Goal: Task Accomplishment & Management: Complete application form

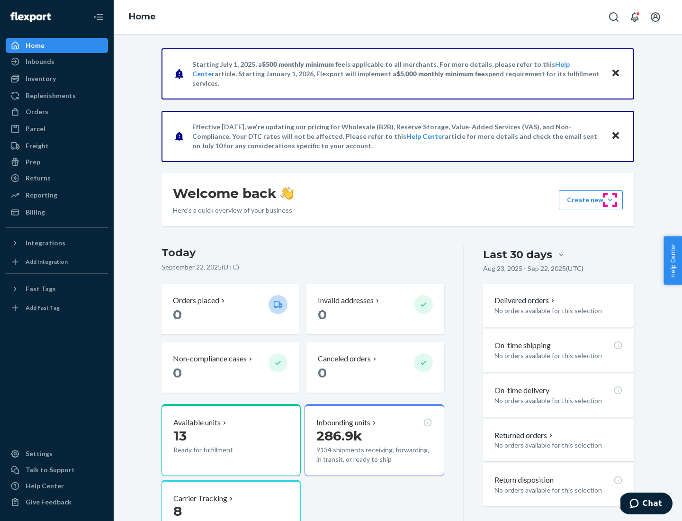
click at [610, 200] on button "Create new Create new inbound Create new order Create new product" at bounding box center [590, 199] width 64 height 19
click at [57, 62] on div "Inbounds" at bounding box center [57, 61] width 100 height 13
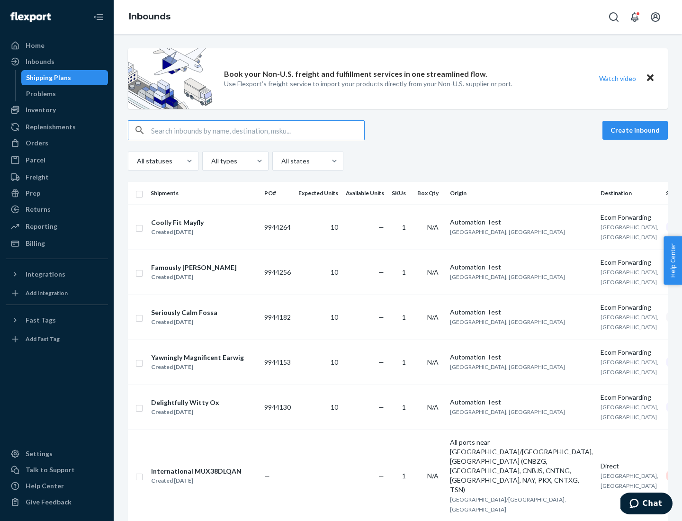
click at [636, 130] on button "Create inbound" at bounding box center [634, 130] width 65 height 19
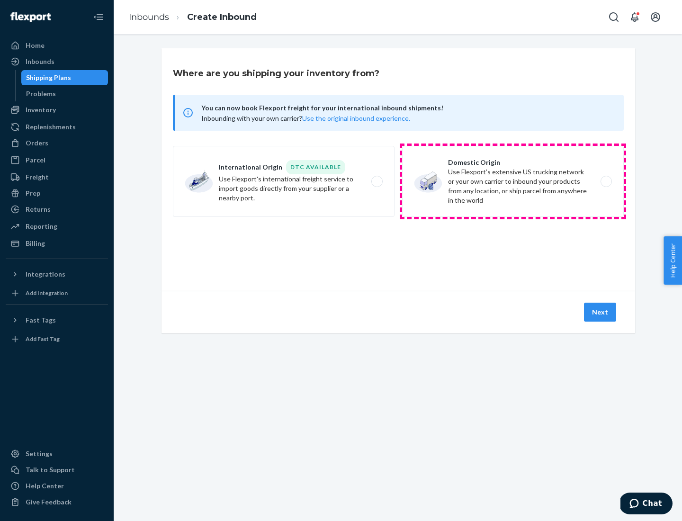
click at [513, 181] on label "Domestic Origin Use Flexport’s extensive US trucking network or your own carrie…" at bounding box center [513, 181] width 222 height 71
click at [605, 181] on input "Domestic Origin Use Flexport’s extensive US trucking network or your own carrie…" at bounding box center [608, 181] width 6 height 6
radio input "true"
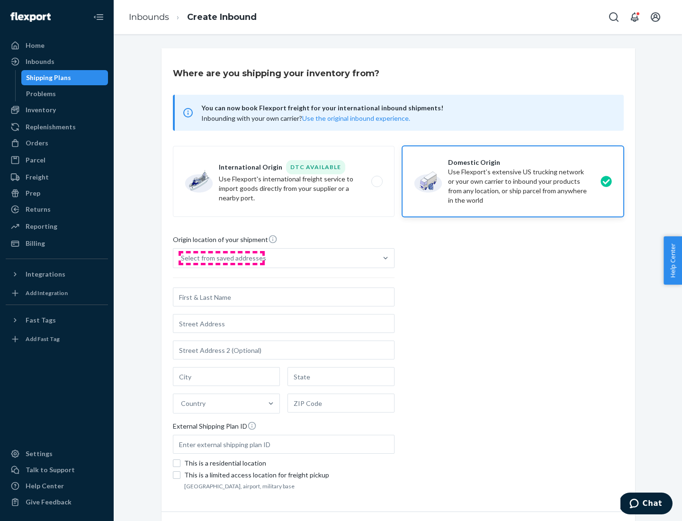
click at [221, 258] on div "Select from saved addresses" at bounding box center [223, 257] width 85 height 9
click at [182, 258] on input "Select from saved addresses" at bounding box center [181, 257] width 1 height 9
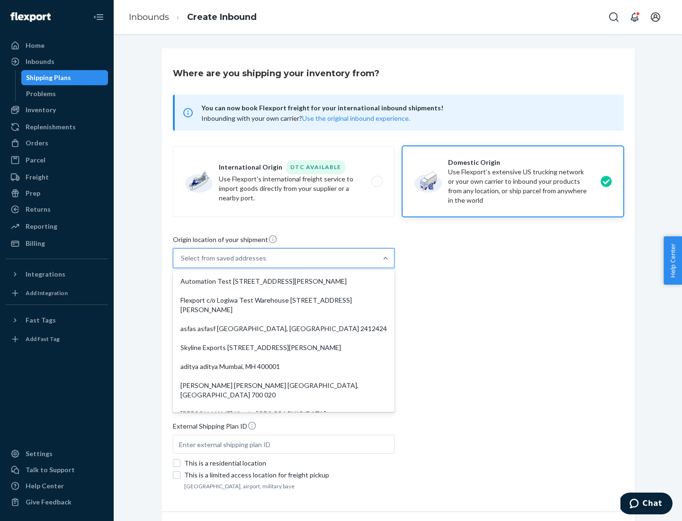
scroll to position [4, 0]
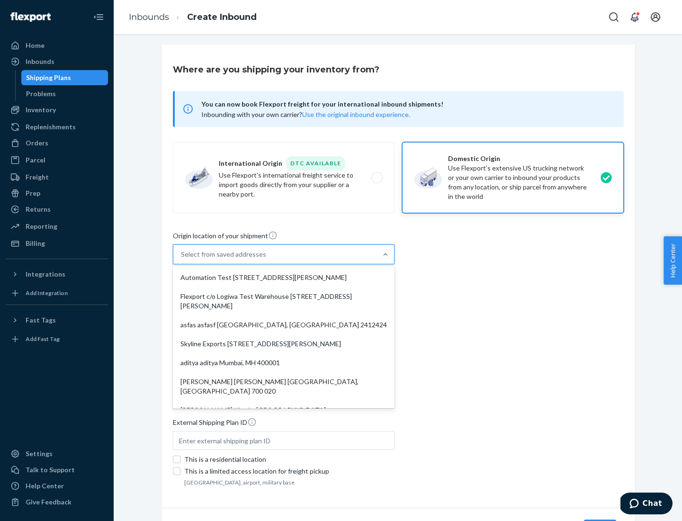
click at [284, 277] on div "Automation Test [STREET_ADDRESS][PERSON_NAME]" at bounding box center [284, 277] width 218 height 19
click at [182, 259] on input "option Automation Test [STREET_ADDRESS][PERSON_NAME]. 9 results available. Use …" at bounding box center [181, 253] width 1 height 9
type input "Automation Test"
type input "9th Floor"
type input "[GEOGRAPHIC_DATA]"
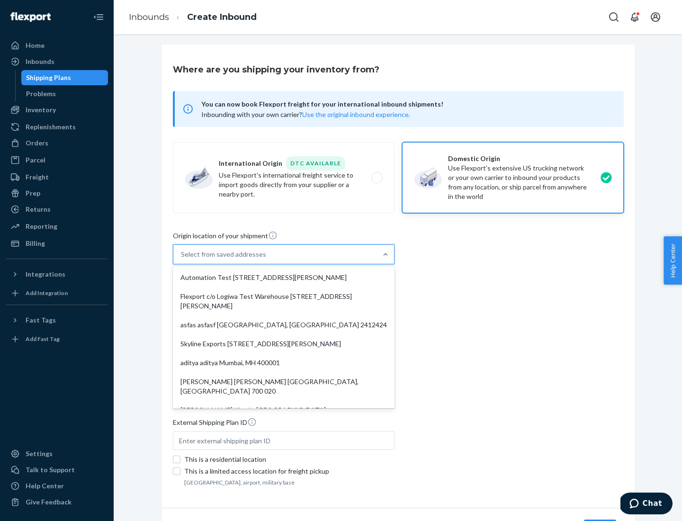
type input "CA"
type input "94104"
type input "[STREET_ADDRESS][PERSON_NAME]"
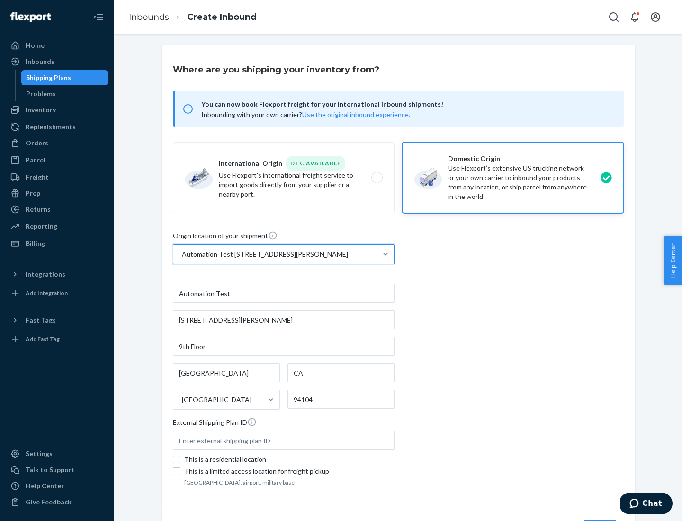
scroll to position [55, 0]
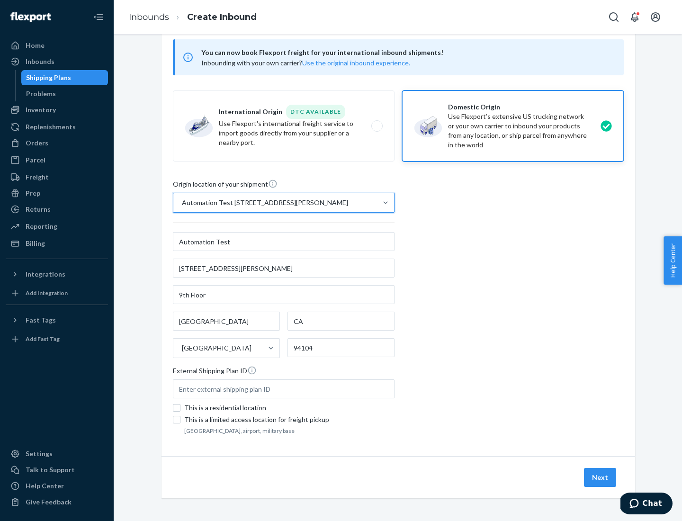
click at [600, 477] on button "Next" at bounding box center [600, 477] width 32 height 19
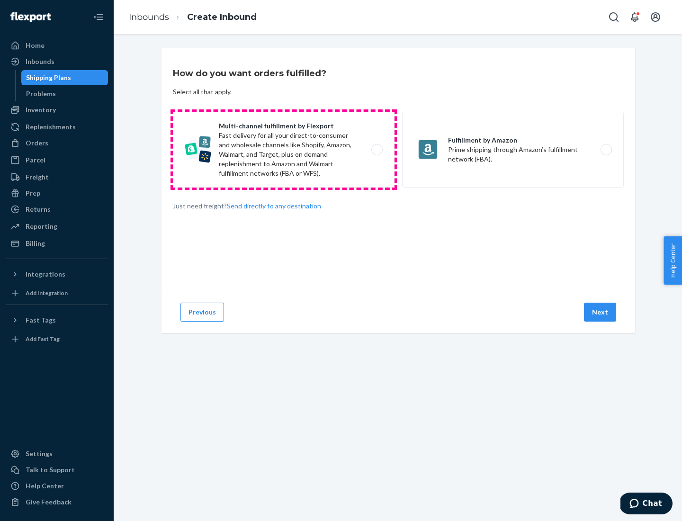
click at [284, 150] on label "Multi-channel fulfillment by Flexport Fast delivery for all your direct-to-cons…" at bounding box center [284, 150] width 222 height 76
click at [376, 150] on input "Multi-channel fulfillment by Flexport Fast delivery for all your direct-to-cons…" at bounding box center [379, 150] width 6 height 6
radio input "true"
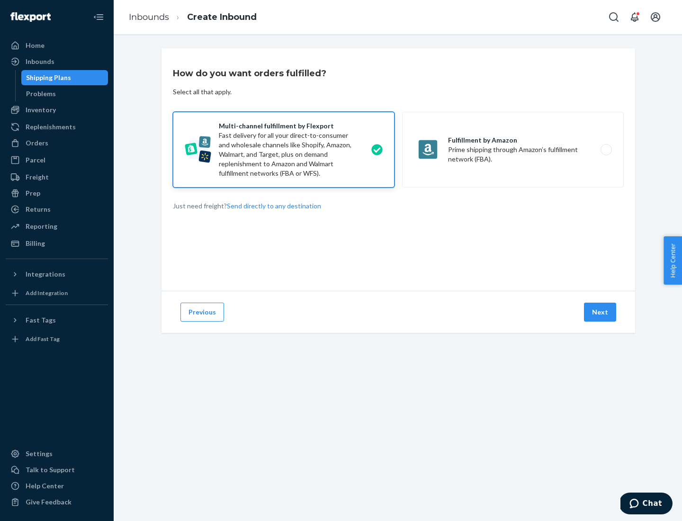
click at [600, 312] on button "Next" at bounding box center [600, 311] width 32 height 19
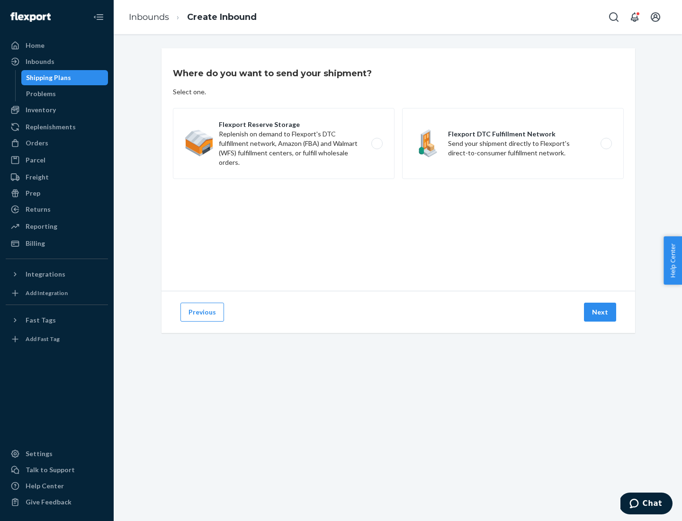
click at [513, 143] on label "Flexport DTC Fulfillment Network Send your shipment directly to Flexport's dire…" at bounding box center [513, 143] width 222 height 71
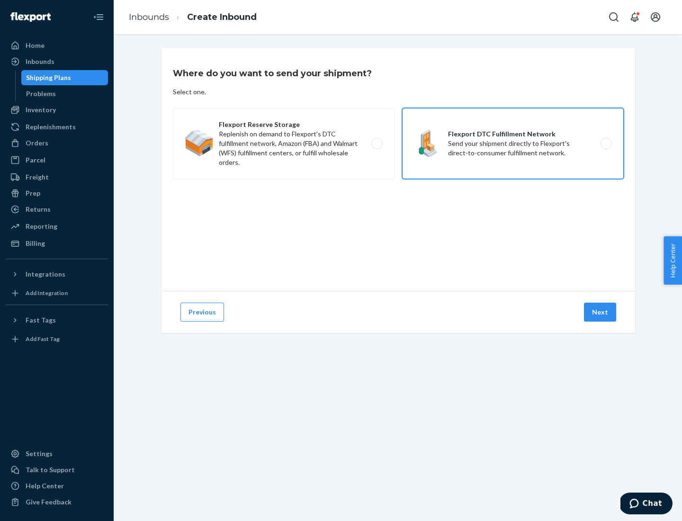
click at [605, 143] on input "Flexport DTC Fulfillment Network Send your shipment directly to Flexport's dire…" at bounding box center [608, 144] width 6 height 6
radio input "true"
click at [600, 312] on button "Next" at bounding box center [600, 311] width 32 height 19
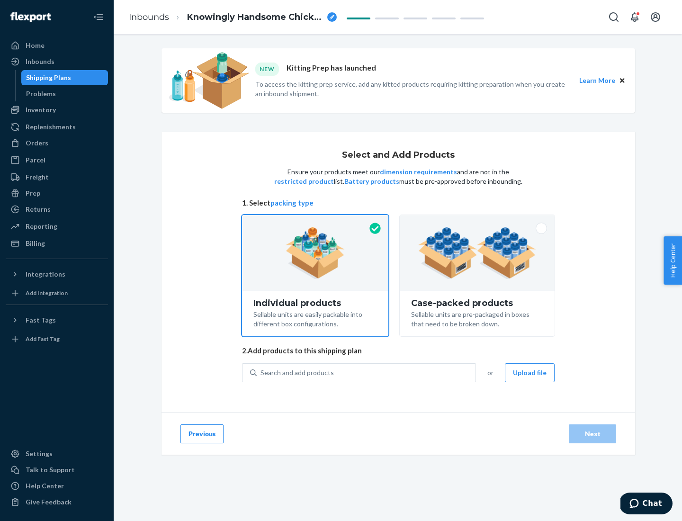
click at [477, 253] on img at bounding box center [477, 253] width 118 height 52
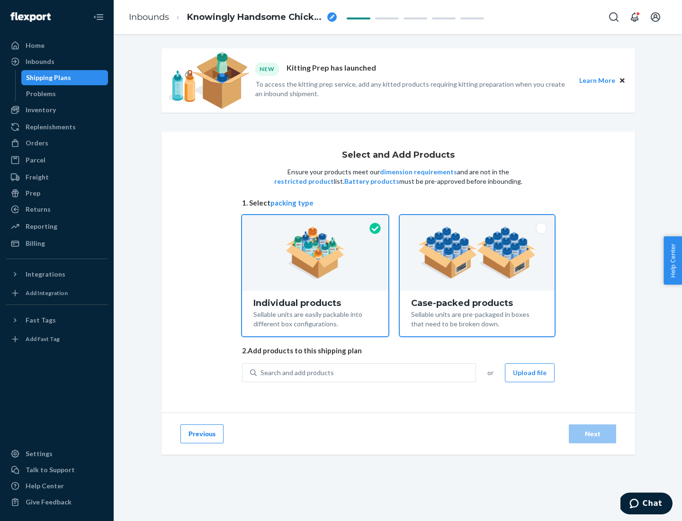
click at [477, 221] on input "Case-packed products Sellable units are pre-packaged in boxes that need to be b…" at bounding box center [477, 218] width 6 height 6
radio input "true"
radio input "false"
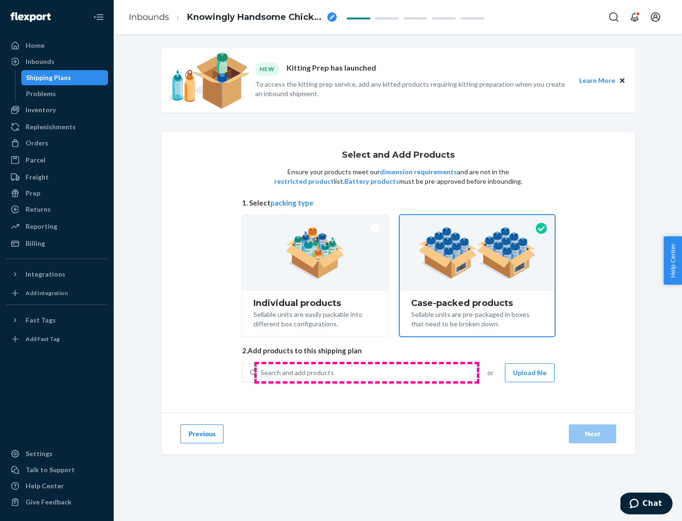
click at [366, 372] on div "Search and add products" at bounding box center [366, 372] width 219 height 17
click at [261, 372] on input "Search and add products" at bounding box center [260, 372] width 1 height 9
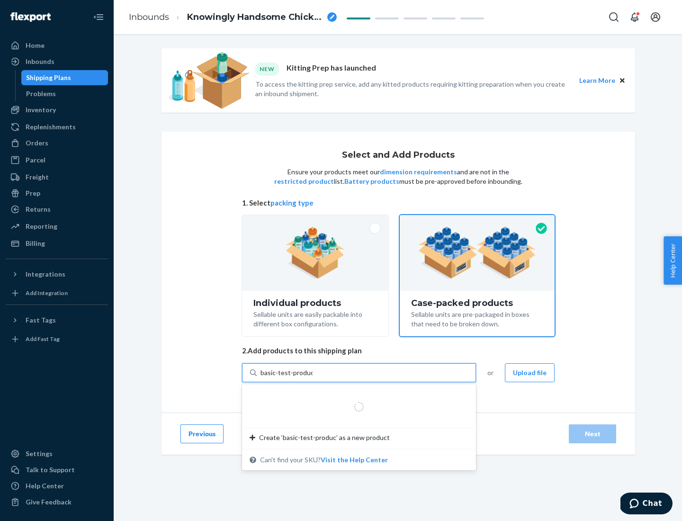
type input "basic-test-product-1"
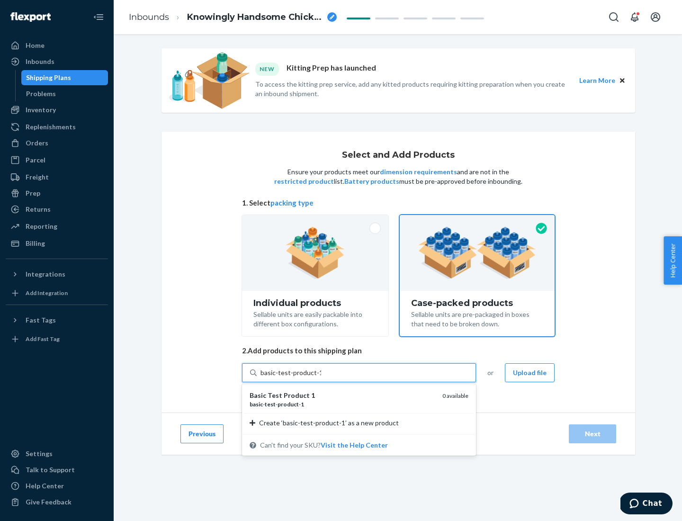
click at [342, 404] on div "basic - test - product - 1" at bounding box center [341, 404] width 185 height 8
click at [321, 377] on input "basic-test-product-1" at bounding box center [290, 372] width 61 height 9
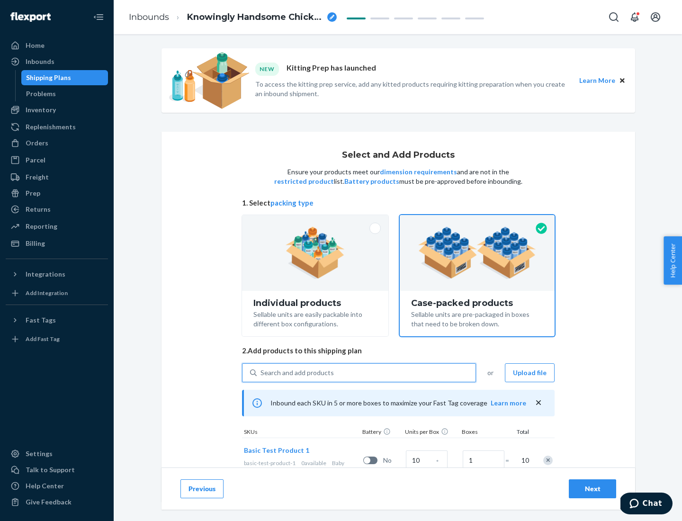
scroll to position [34, 0]
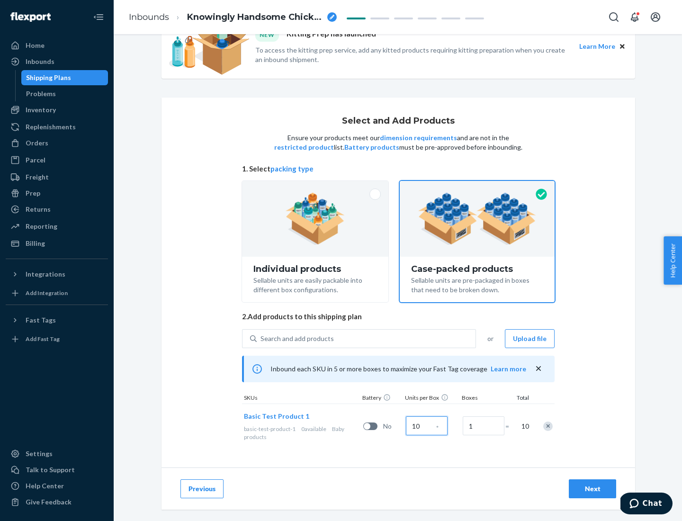
type input "10"
type input "7"
click at [592, 488] on div "Next" at bounding box center [591, 488] width 31 height 9
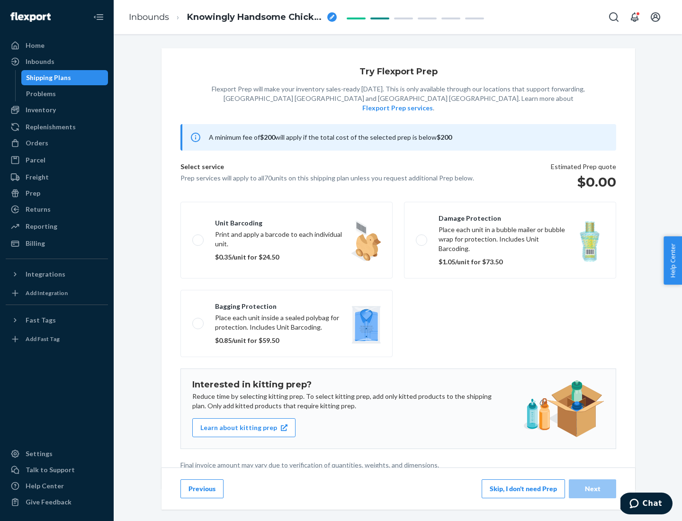
scroll to position [2, 0]
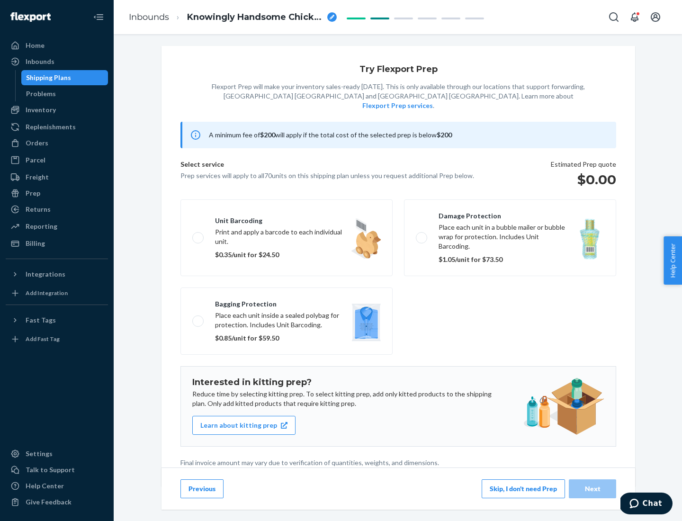
click at [286, 301] on label "Bagging protection Place each unit inside a sealed polybag for protection. Incl…" at bounding box center [286, 320] width 212 height 67
click at [198, 318] on input "Bagging protection Place each unit inside a sealed polybag for protection. Incl…" at bounding box center [195, 321] width 6 height 6
checkbox input "true"
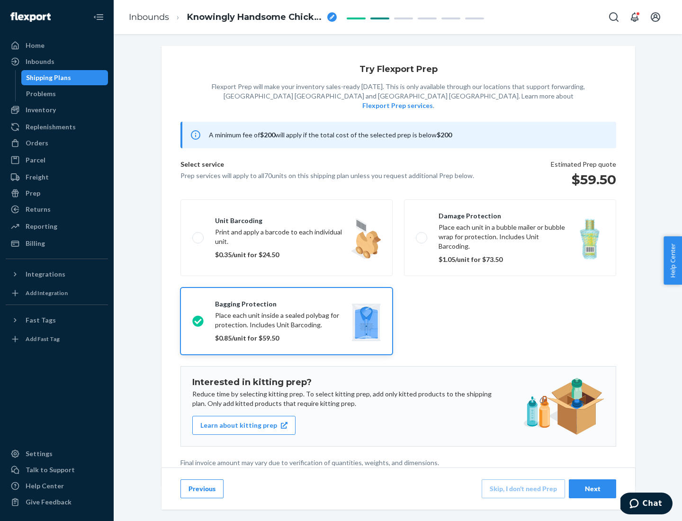
click at [592, 488] on div "Next" at bounding box center [591, 488] width 31 height 9
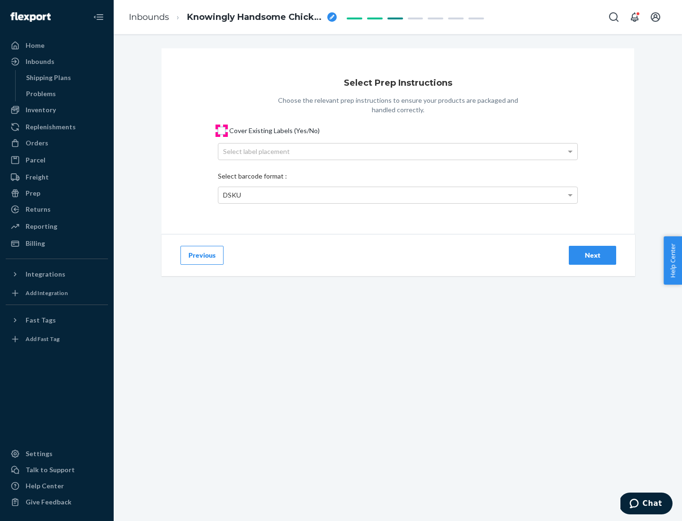
click at [222, 130] on input "Cover Existing Labels (Yes/No)" at bounding box center [222, 131] width 8 height 8
checkbox input "true"
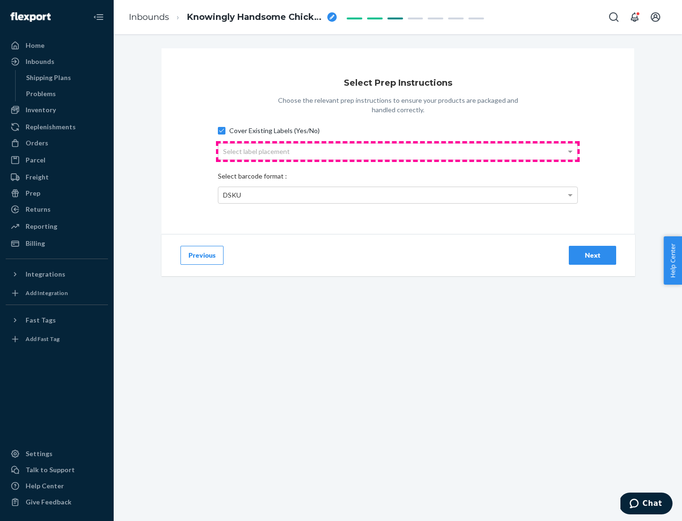
click at [398, 151] on div "Select label placement" at bounding box center [397, 151] width 359 height 16
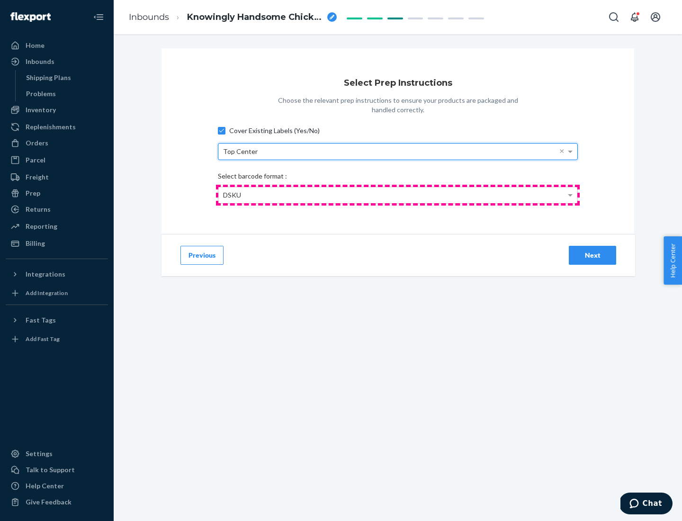
click at [398, 195] on div "DSKU" at bounding box center [397, 195] width 359 height 16
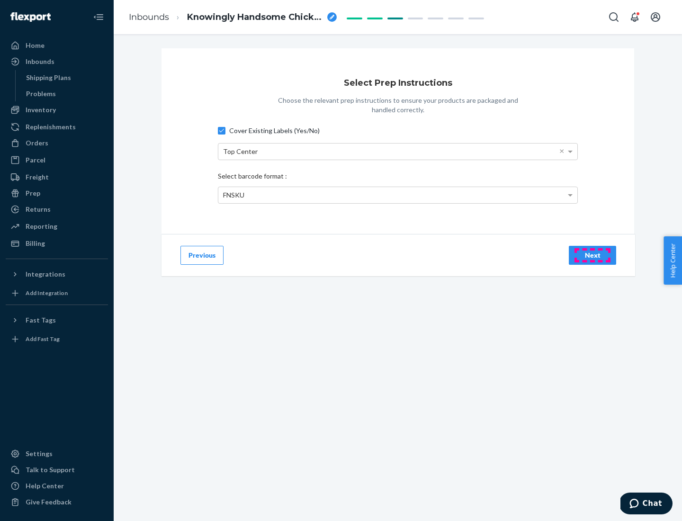
click at [592, 255] on div "Next" at bounding box center [591, 254] width 31 height 9
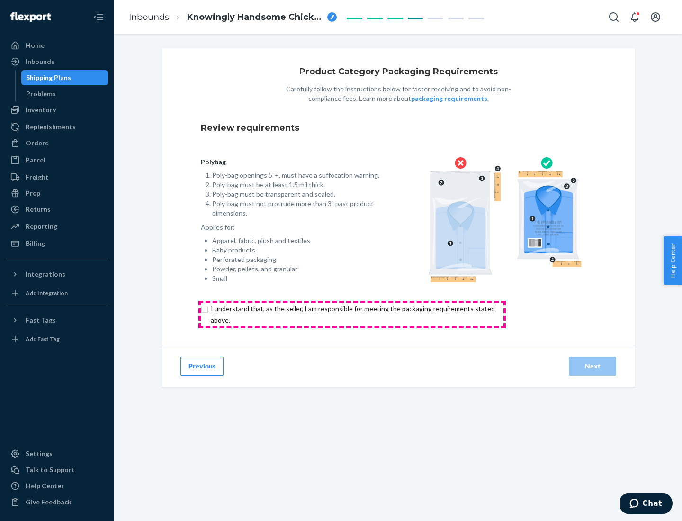
click at [352, 314] on input "checkbox" at bounding box center [358, 314] width 315 height 23
checkbox input "true"
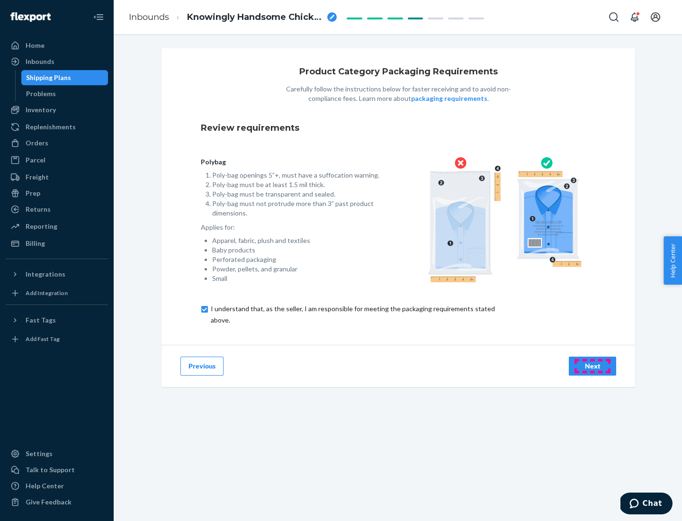
click at [592, 365] on div "Next" at bounding box center [591, 365] width 31 height 9
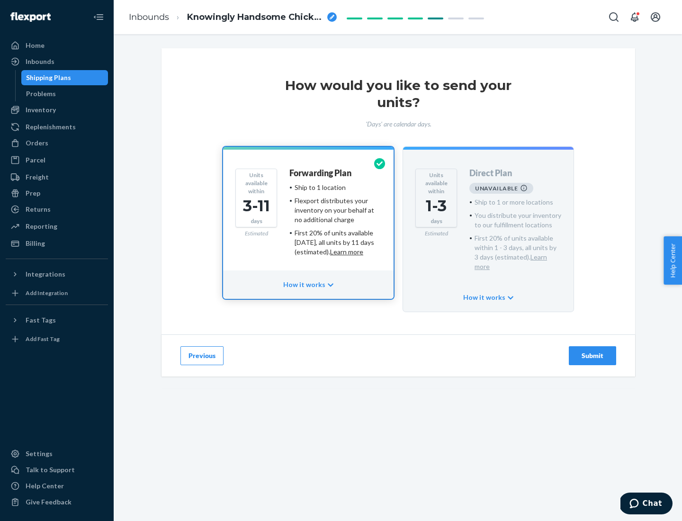
click at [321, 173] on h4 "Forwarding Plan" at bounding box center [320, 172] width 62 height 9
click at [592, 351] on div "Submit" at bounding box center [591, 355] width 31 height 9
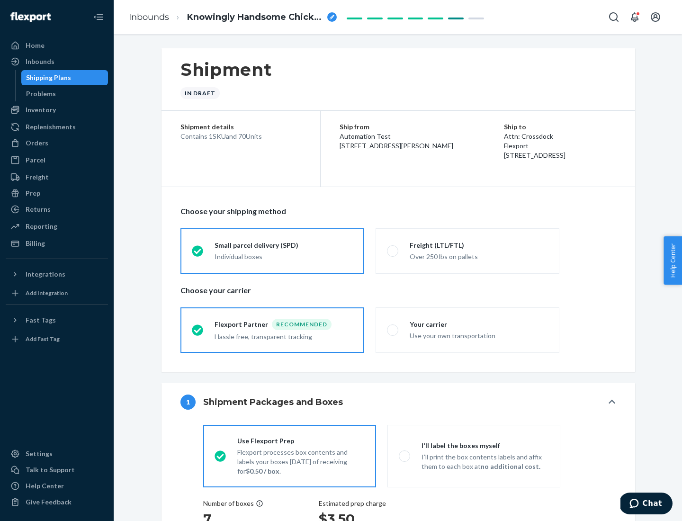
radio input "true"
radio input "false"
radio input "true"
radio input "false"
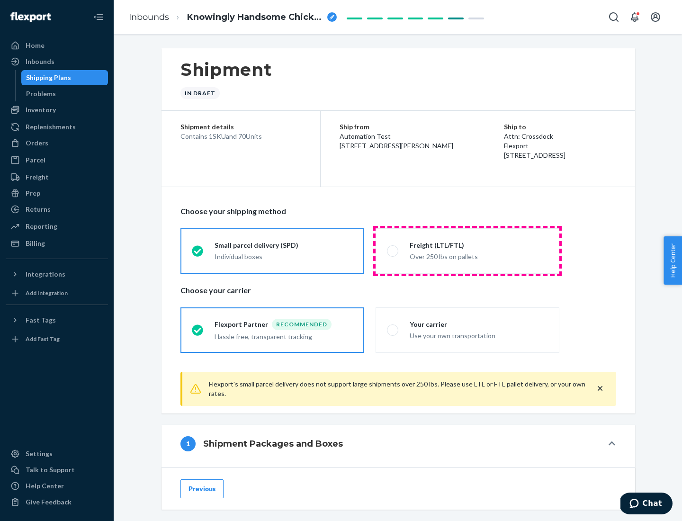
click at [467, 250] on div "Over 250 lbs on pallets" at bounding box center [478, 255] width 138 height 11
click at [393, 250] on input "Freight (LTL/FTL) Over 250 lbs on pallets" at bounding box center [390, 251] width 6 height 6
radio input "true"
radio input "false"
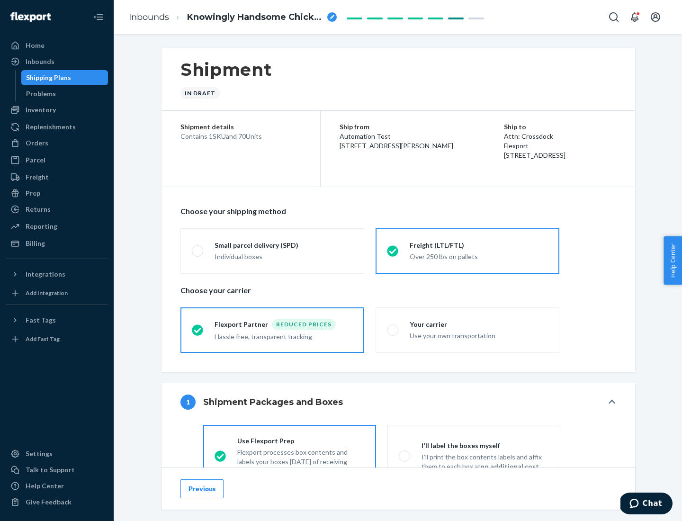
scroll to position [53, 0]
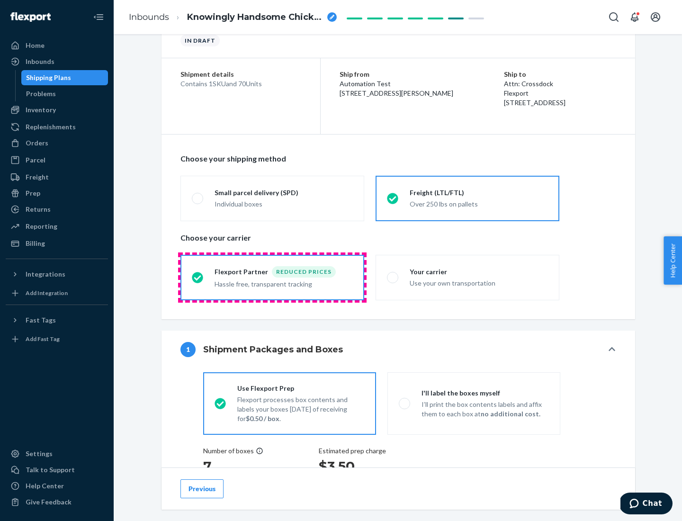
click at [272, 277] on div "Hassle free, transparent tracking" at bounding box center [283, 282] width 138 height 11
click at [198, 277] on input "Flexport Partner Reduced prices Hassle free, transparent tracking" at bounding box center [195, 277] width 6 height 6
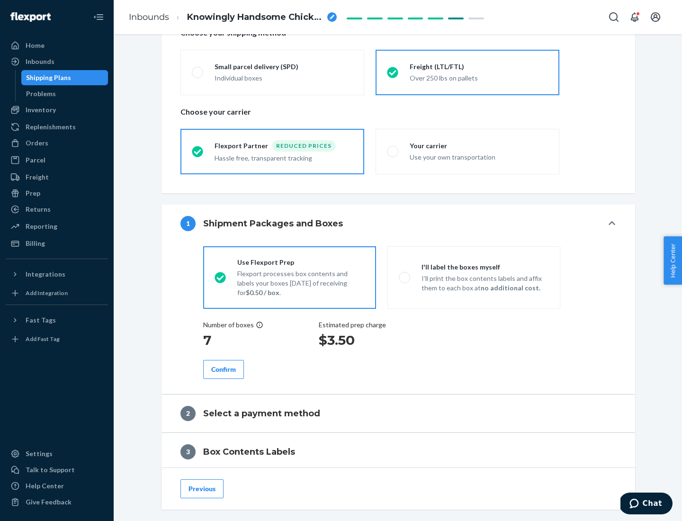
click at [473, 277] on p "I’ll print the box contents labels and affix them to each box at no additional …" at bounding box center [484, 283] width 127 height 19
click at [405, 277] on input "I'll label the boxes myself I’ll print the box contents labels and affix them t…" at bounding box center [402, 277] width 6 height 6
radio input "true"
radio input "false"
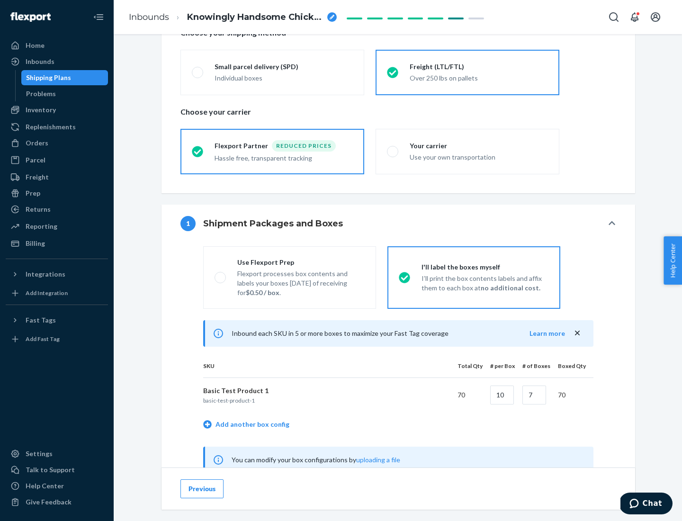
scroll to position [296, 0]
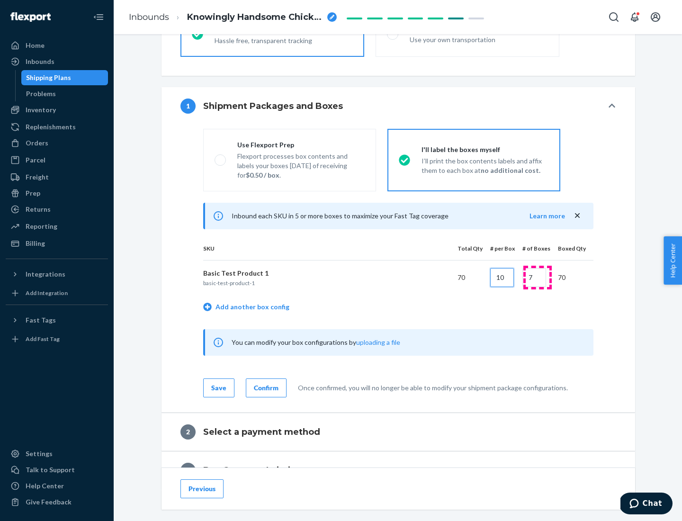
type input "10"
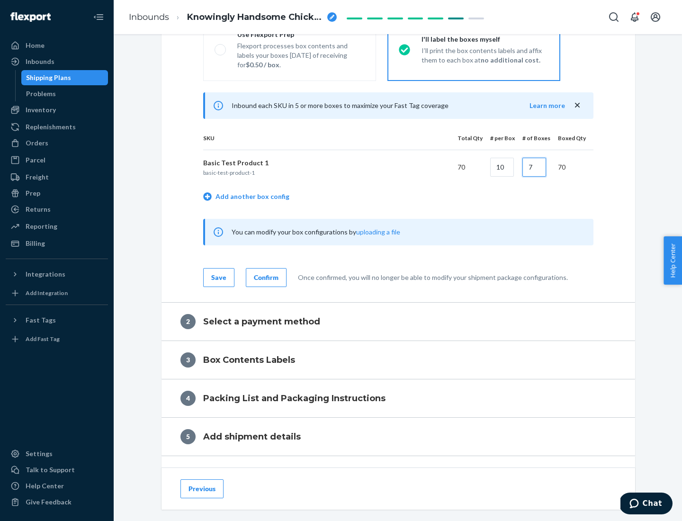
type input "7"
click at [265, 277] on div "Confirm" at bounding box center [266, 277] width 25 height 9
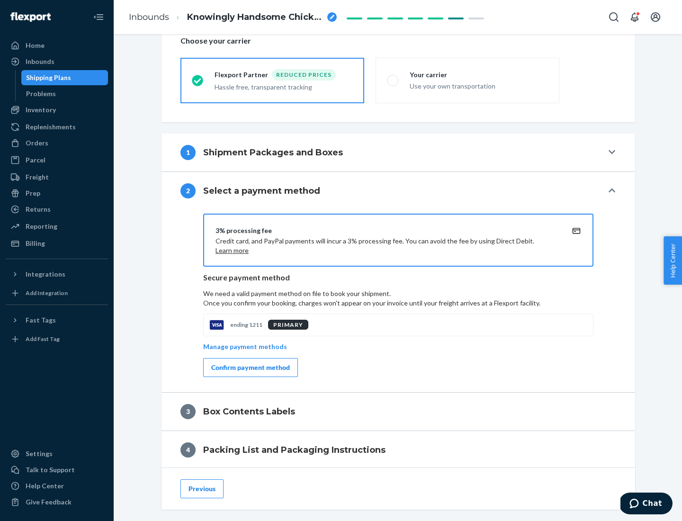
scroll to position [339, 0]
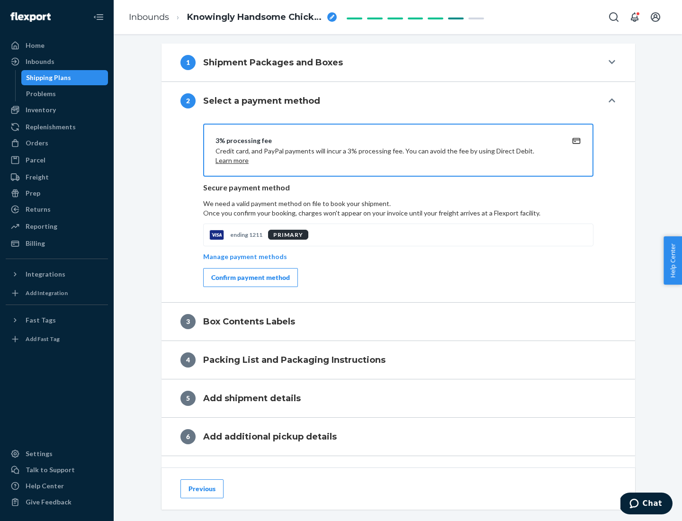
click at [249, 277] on div "Confirm payment method" at bounding box center [250, 277] width 79 height 9
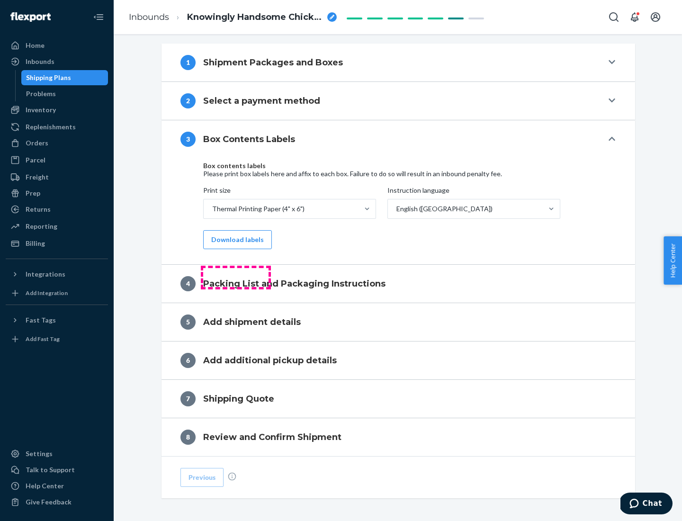
scroll to position [301, 0]
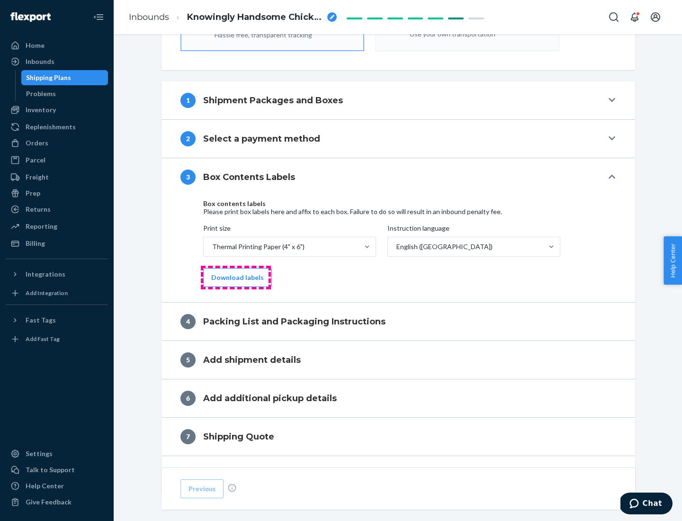
click at [235, 277] on button "Download labels" at bounding box center [237, 277] width 69 height 19
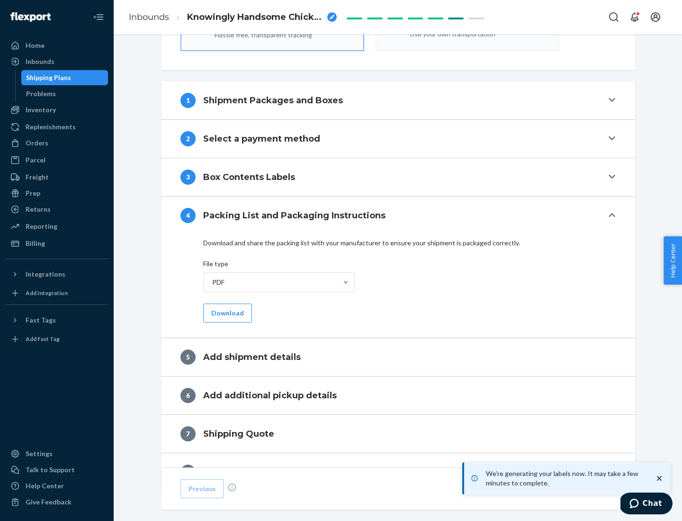
scroll to position [337, 0]
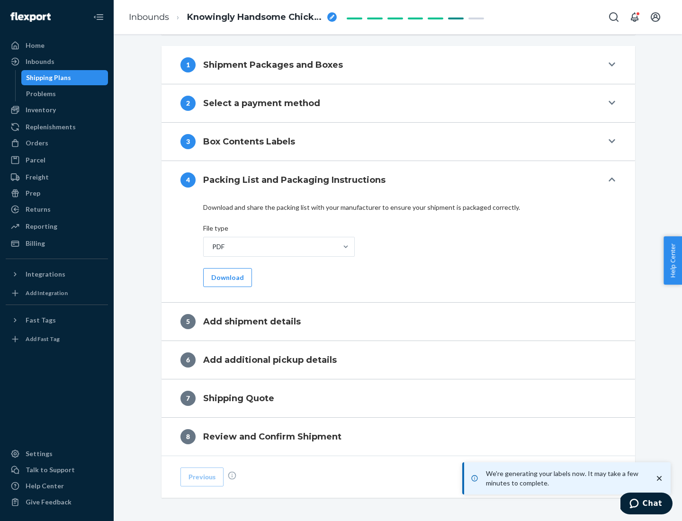
click at [226, 277] on button "Download" at bounding box center [227, 277] width 49 height 19
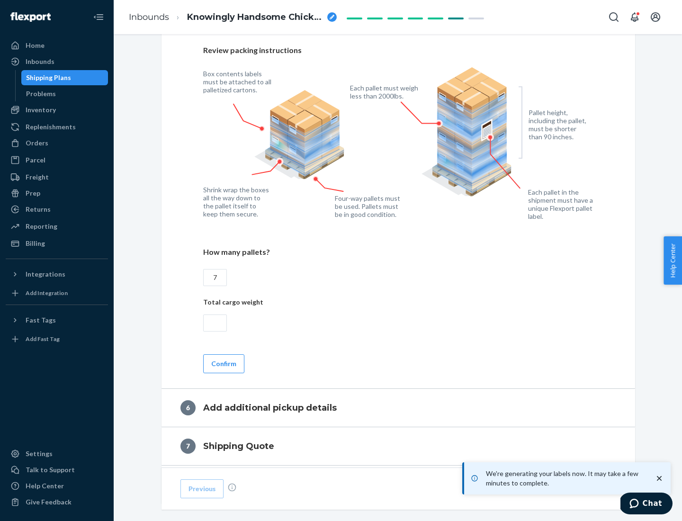
scroll to position [653, 0]
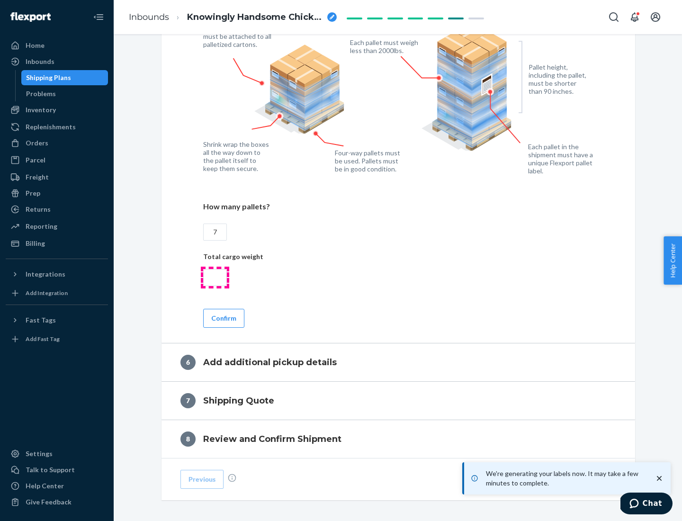
type input "7"
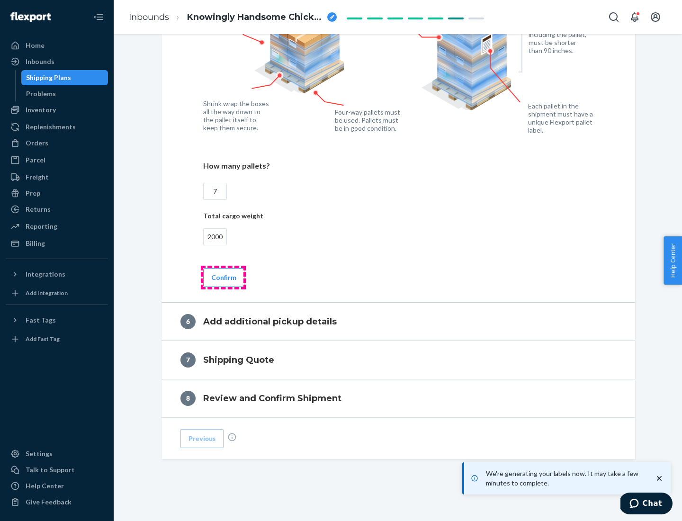
type input "2000"
click at [223, 277] on button "Confirm" at bounding box center [223, 277] width 41 height 19
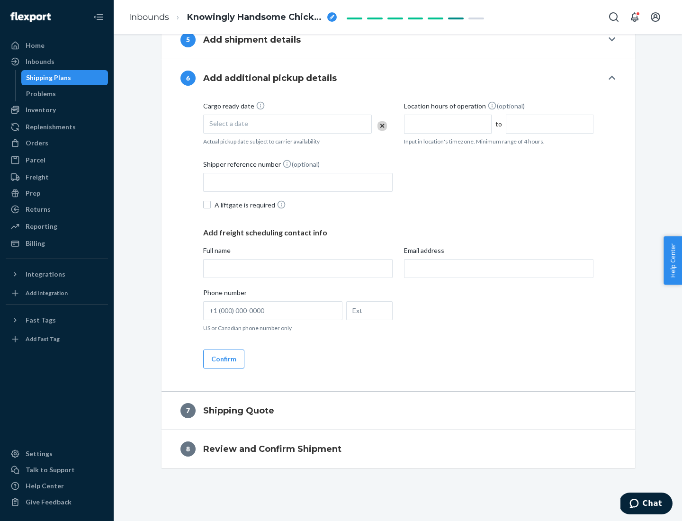
scroll to position [362, 0]
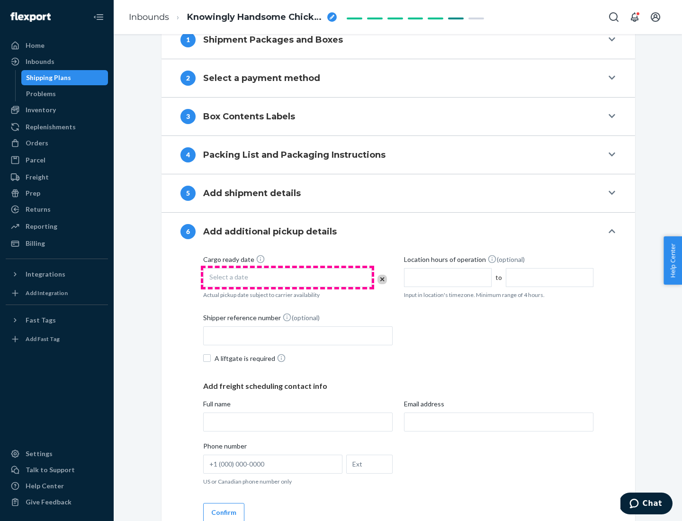
click at [287, 277] on div "Select a date" at bounding box center [287, 277] width 168 height 19
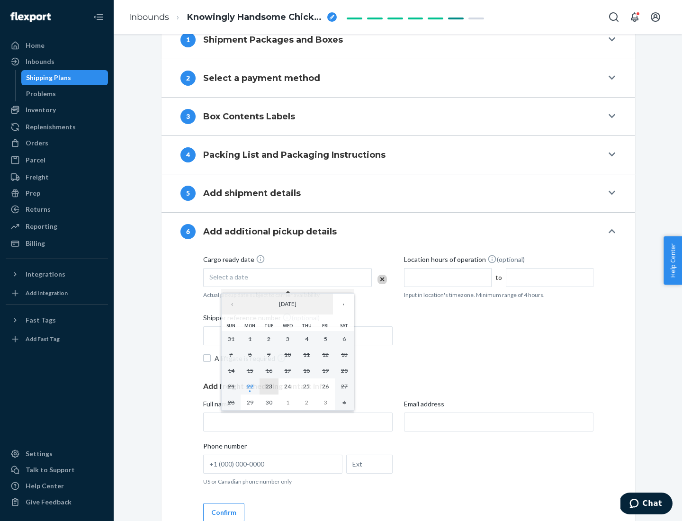
click at [268, 386] on abbr "23" at bounding box center [269, 385] width 7 height 7
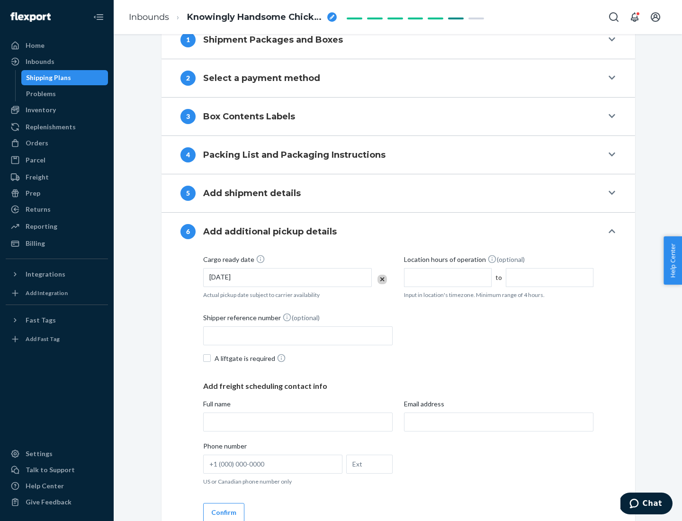
scroll to position [506, 0]
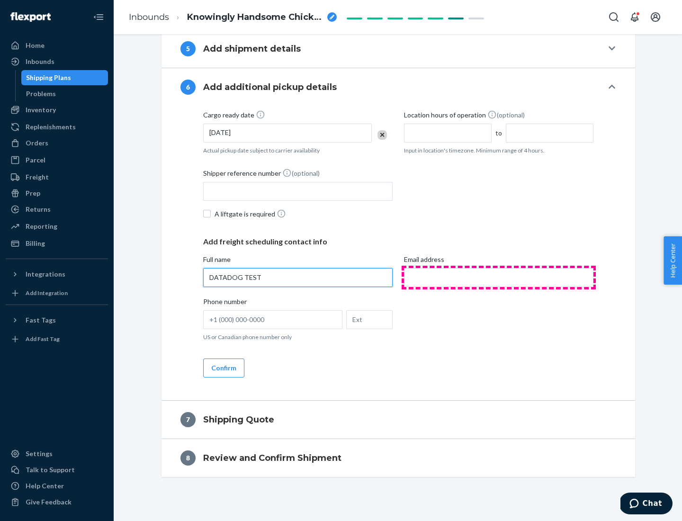
type input "DATADOG TEST"
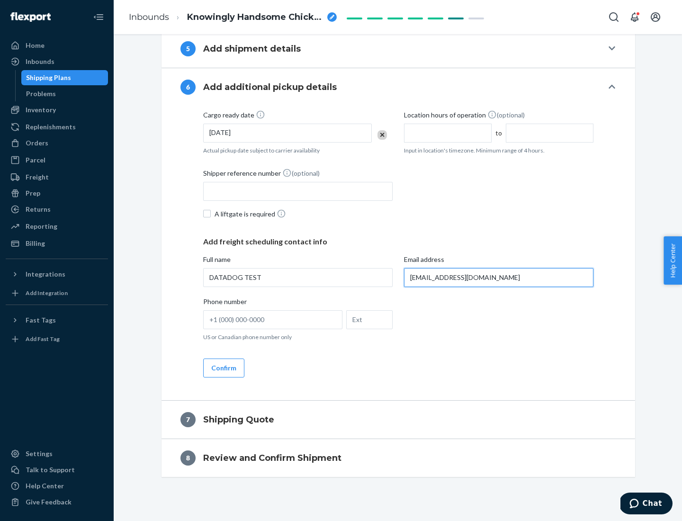
scroll to position [515, 0]
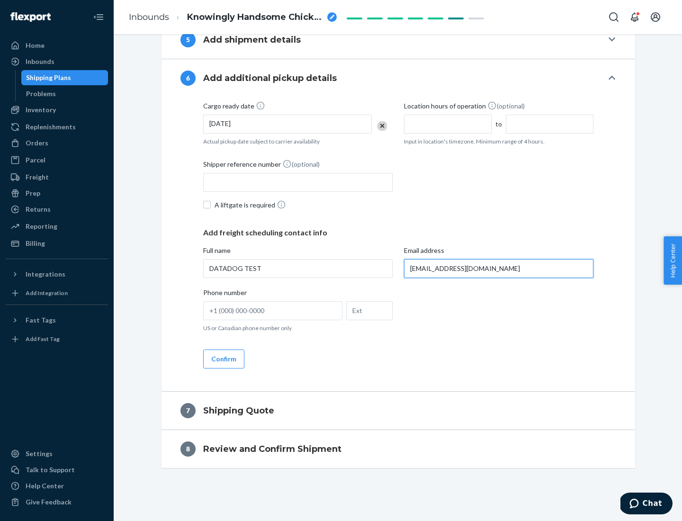
type input "[EMAIL_ADDRESS][DOMAIN_NAME]"
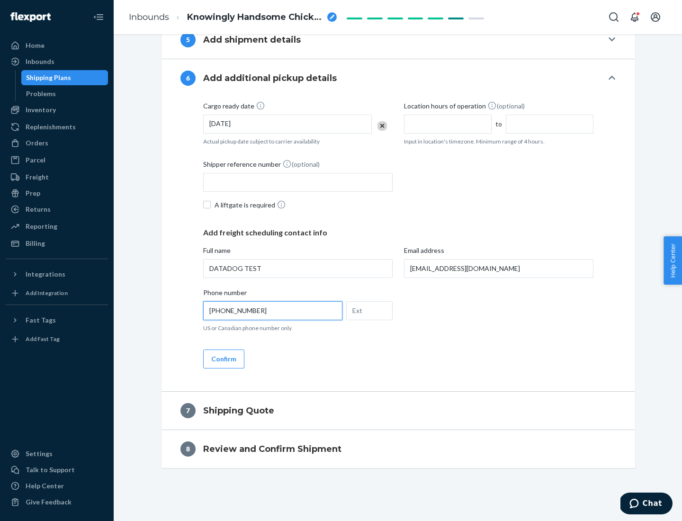
type input "[PHONE_NUMBER]"
click at [223, 358] on button "Confirm" at bounding box center [223, 358] width 41 height 19
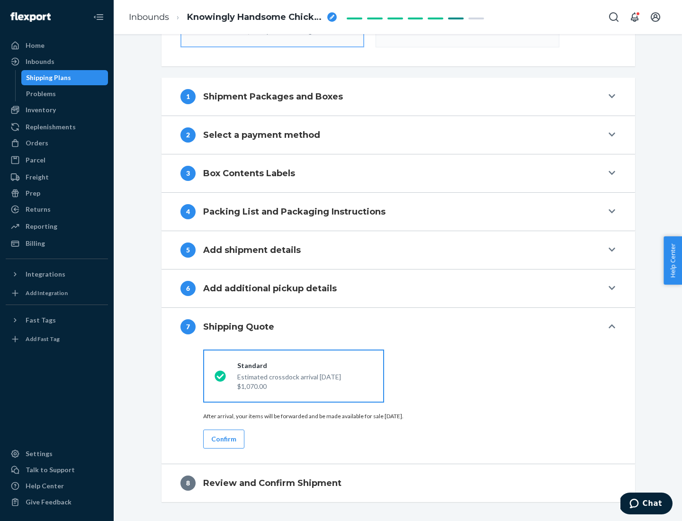
scroll to position [339, 0]
